Goal: Task Accomplishment & Management: Use online tool/utility

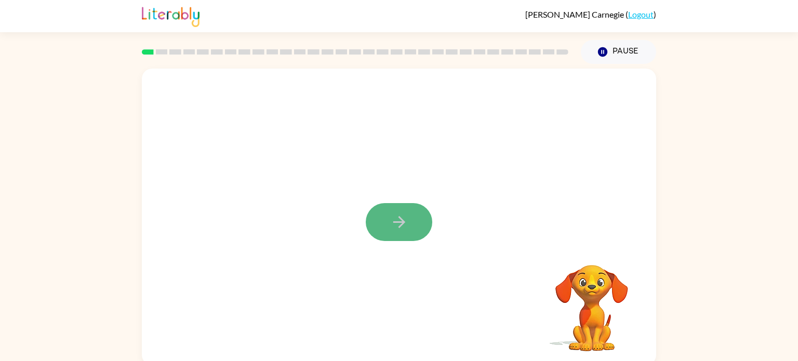
click at [413, 223] on button "button" at bounding box center [399, 222] width 67 height 38
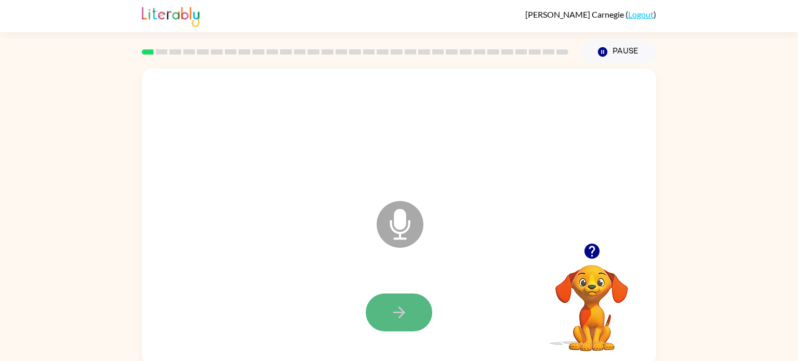
click at [407, 313] on icon "button" at bounding box center [399, 313] width 18 height 18
click at [410, 315] on button "button" at bounding box center [399, 313] width 67 height 38
click at [387, 310] on button "button" at bounding box center [399, 313] width 67 height 38
click at [407, 317] on icon "button" at bounding box center [399, 313] width 18 height 18
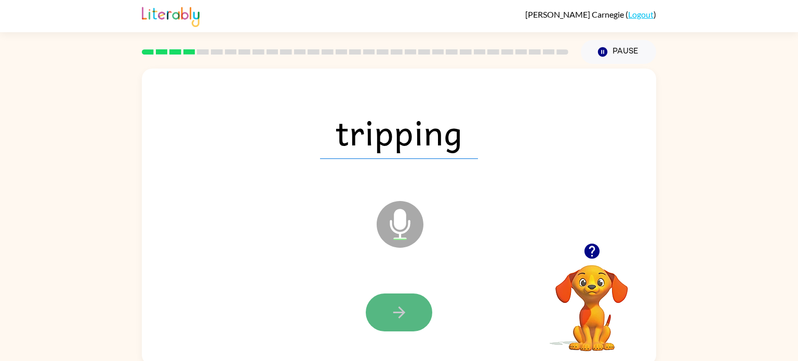
click at [418, 296] on button "button" at bounding box center [399, 313] width 67 height 38
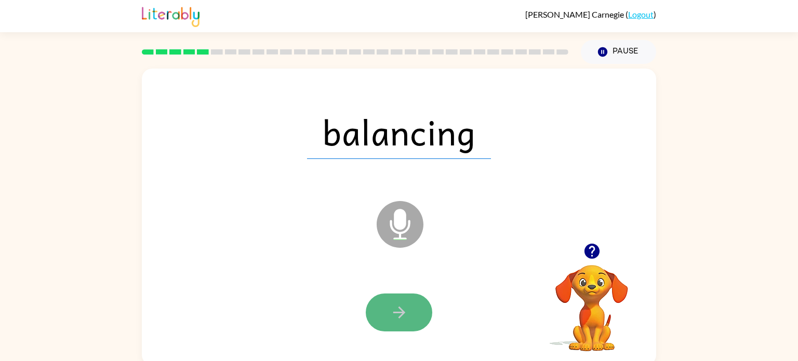
click at [424, 315] on button "button" at bounding box center [399, 313] width 67 height 38
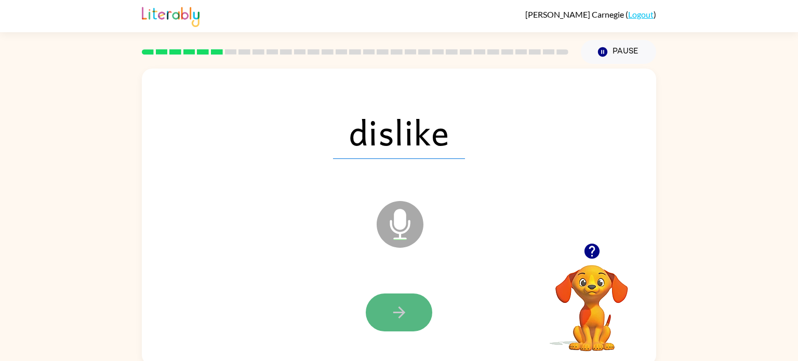
click at [404, 310] on icon "button" at bounding box center [399, 313] width 18 height 18
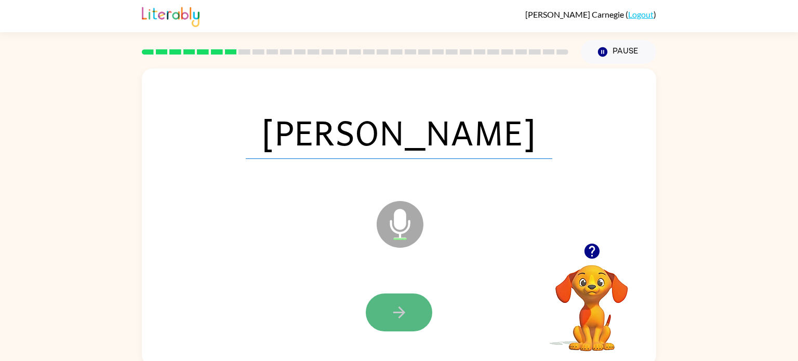
click at [419, 314] on button "button" at bounding box center [399, 313] width 67 height 38
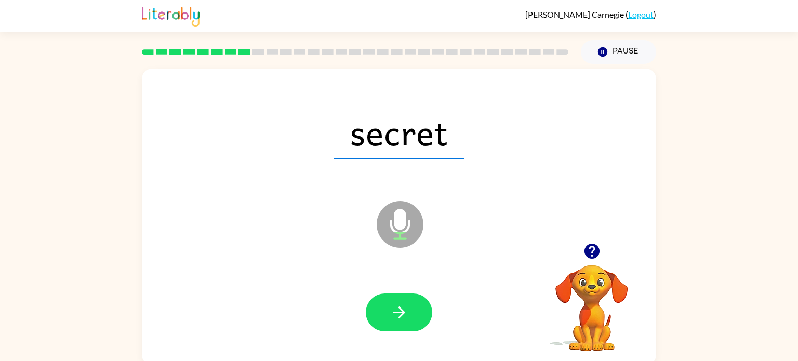
click at [439, 310] on div at bounding box center [399, 312] width 494 height 85
click at [419, 308] on button "button" at bounding box center [399, 313] width 67 height 38
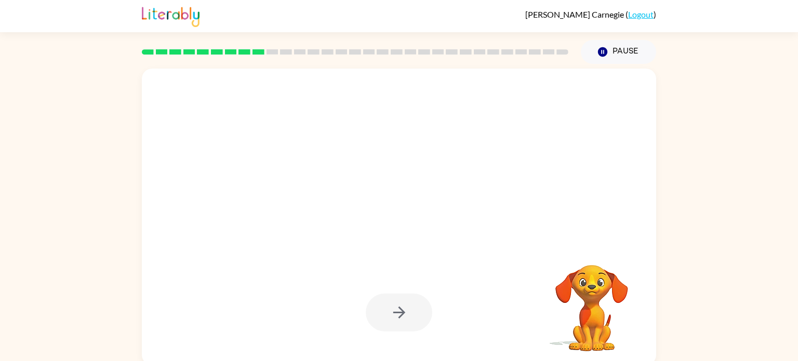
click at [419, 307] on div at bounding box center [399, 313] width 67 height 38
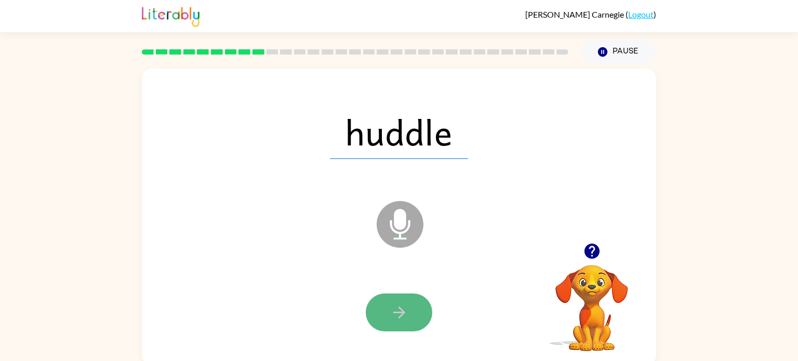
click at [378, 309] on button "button" at bounding box center [399, 313] width 67 height 38
click at [413, 315] on button "button" at bounding box center [399, 313] width 67 height 38
drag, startPoint x: 417, startPoint y: 319, endPoint x: 415, endPoint y: 331, distance: 12.2
click at [415, 331] on button "button" at bounding box center [399, 313] width 67 height 38
click at [416, 307] on button "button" at bounding box center [399, 313] width 67 height 38
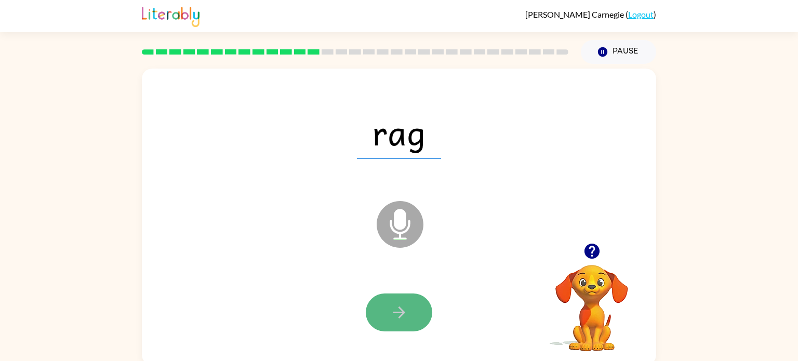
click at [386, 323] on button "button" at bounding box center [399, 313] width 67 height 38
click at [416, 315] on button "button" at bounding box center [399, 313] width 67 height 38
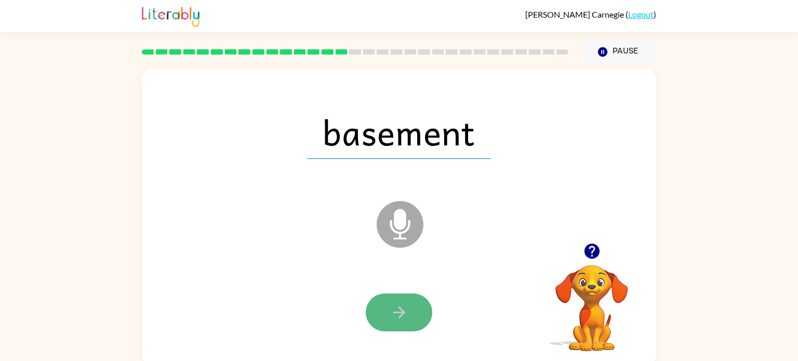
click at [406, 314] on icon "button" at bounding box center [399, 313] width 18 height 18
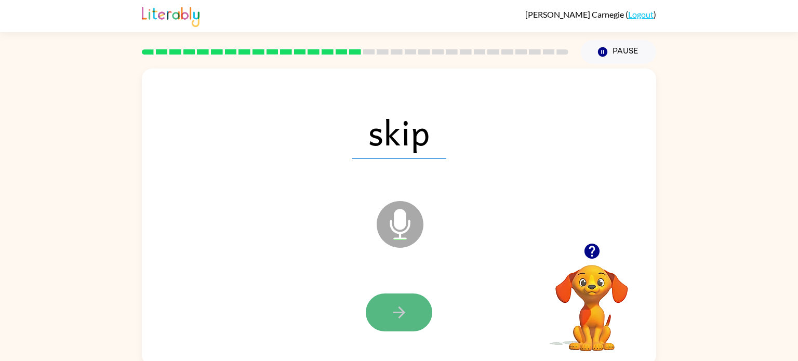
click at [407, 312] on button "button" at bounding box center [399, 313] width 67 height 38
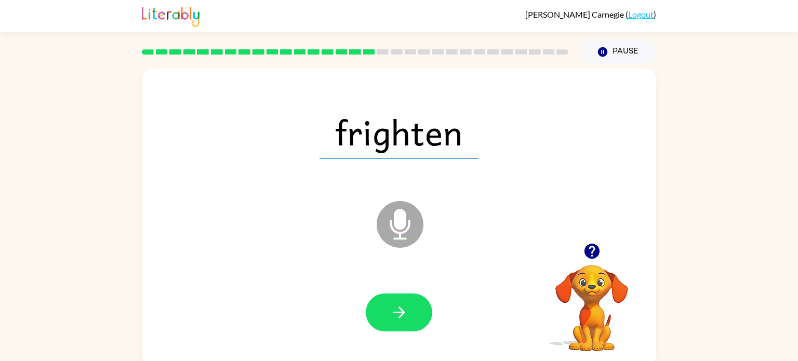
click at [451, 315] on div at bounding box center [399, 312] width 494 height 85
click at [415, 307] on button "button" at bounding box center [399, 313] width 67 height 38
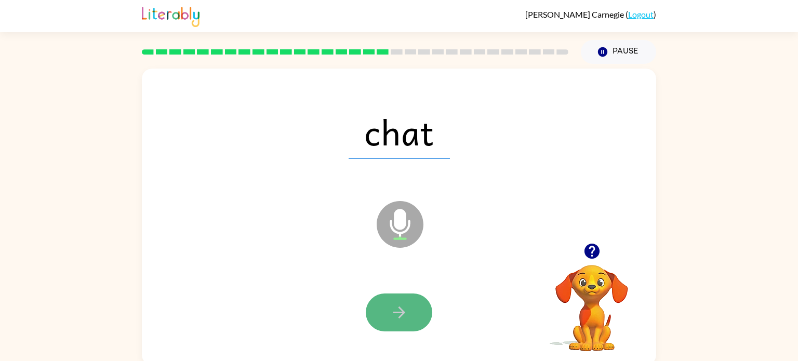
click at [415, 307] on button "button" at bounding box center [399, 313] width 67 height 38
click at [378, 322] on button "button" at bounding box center [399, 313] width 67 height 38
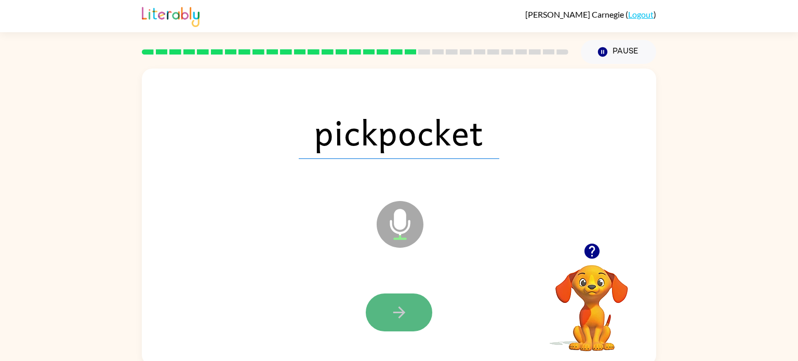
click at [404, 315] on icon "button" at bounding box center [399, 313] width 18 height 18
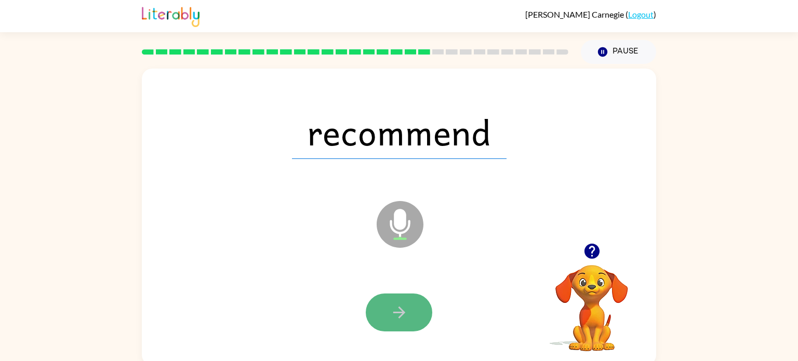
click at [421, 319] on button "button" at bounding box center [399, 313] width 67 height 38
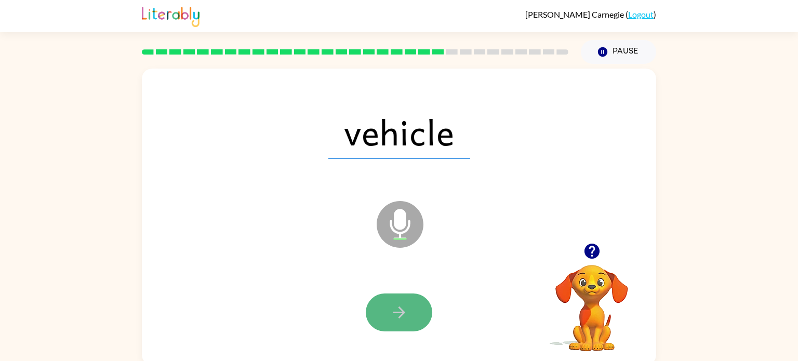
click at [385, 319] on button "button" at bounding box center [399, 313] width 67 height 38
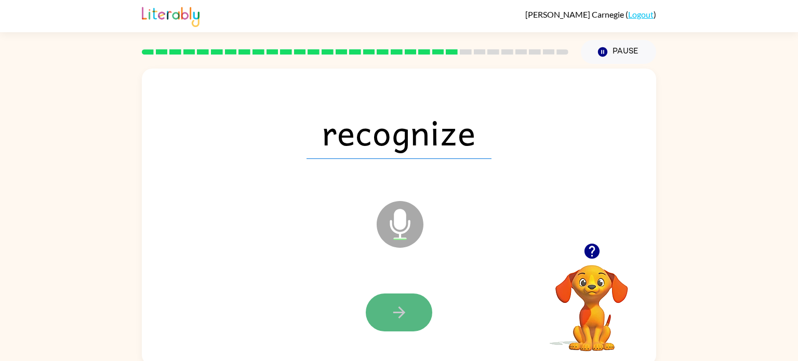
click at [423, 317] on button "button" at bounding box center [399, 313] width 67 height 38
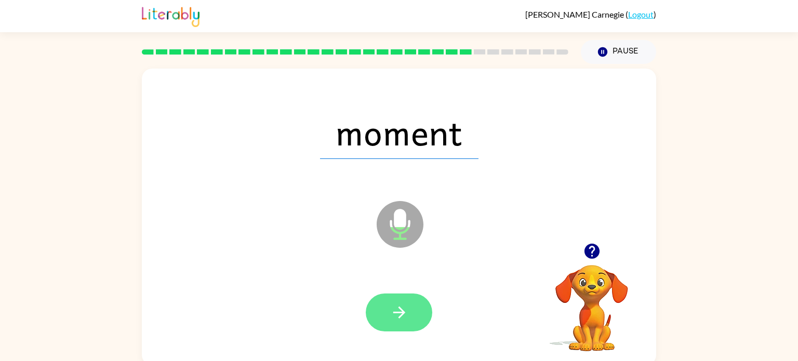
scroll to position [1, 0]
drag, startPoint x: 428, startPoint y: 309, endPoint x: 403, endPoint y: 305, distance: 25.3
click at [403, 305] on button "button" at bounding box center [399, 312] width 67 height 38
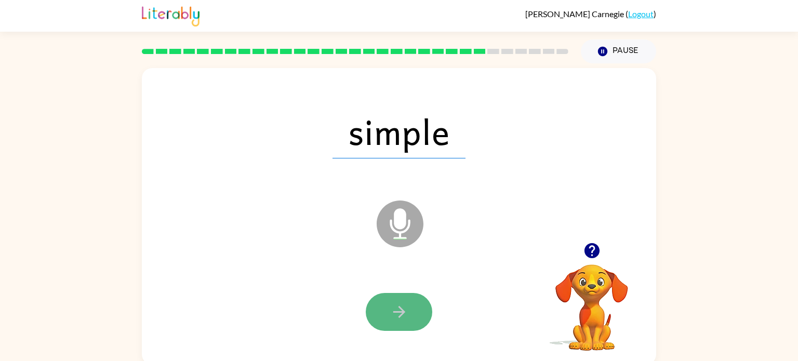
click at [420, 307] on button "button" at bounding box center [399, 312] width 67 height 38
click at [422, 301] on button "button" at bounding box center [399, 312] width 67 height 38
click at [423, 299] on button "button" at bounding box center [399, 312] width 67 height 38
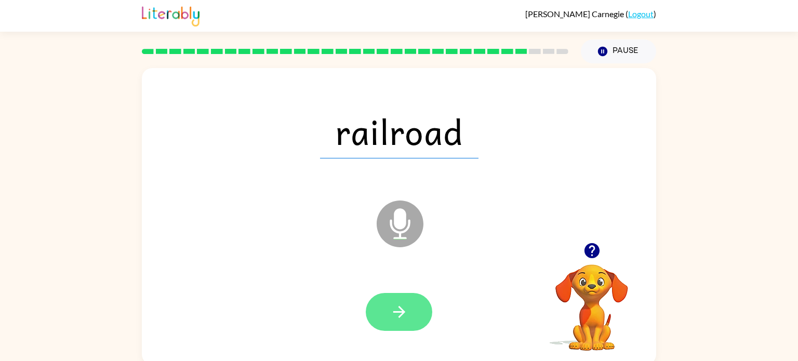
click at [407, 315] on icon "button" at bounding box center [399, 312] width 18 height 18
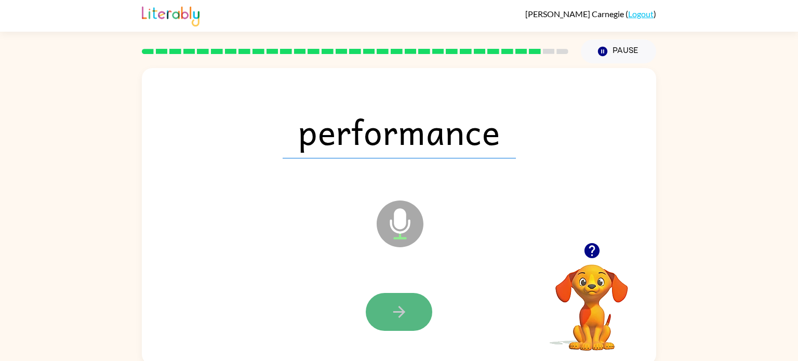
click at [415, 313] on button "button" at bounding box center [399, 312] width 67 height 38
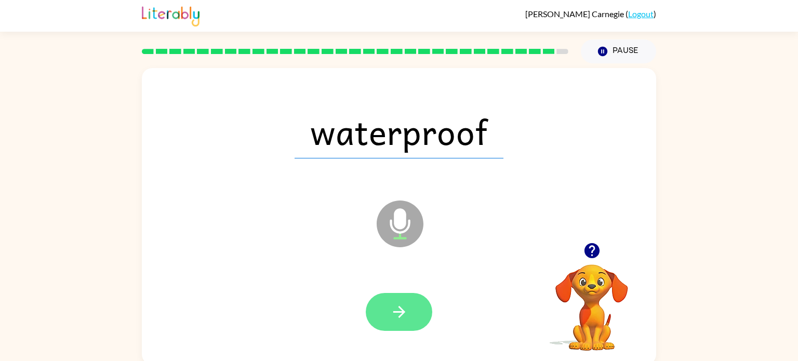
click at [424, 308] on button "button" at bounding box center [399, 312] width 67 height 38
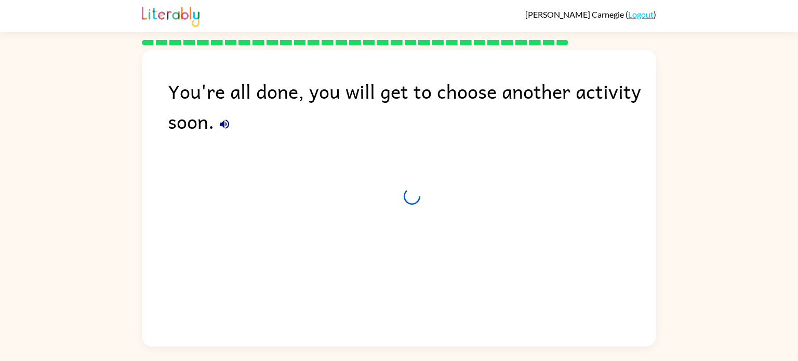
scroll to position [0, 0]
